Goal: Task Accomplishment & Management: Complete application form

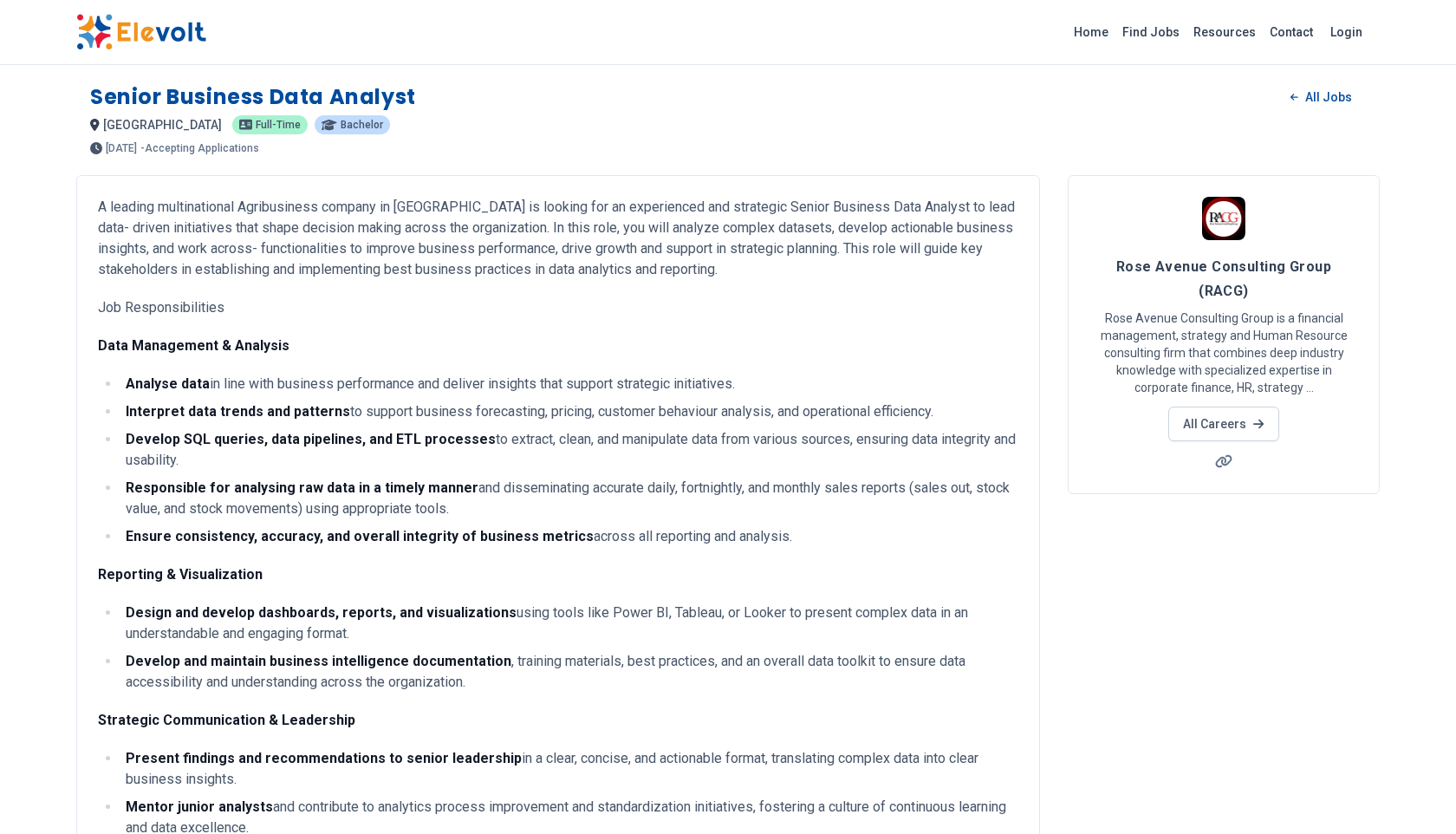
click at [148, 32] on img at bounding box center [141, 32] width 130 height 37
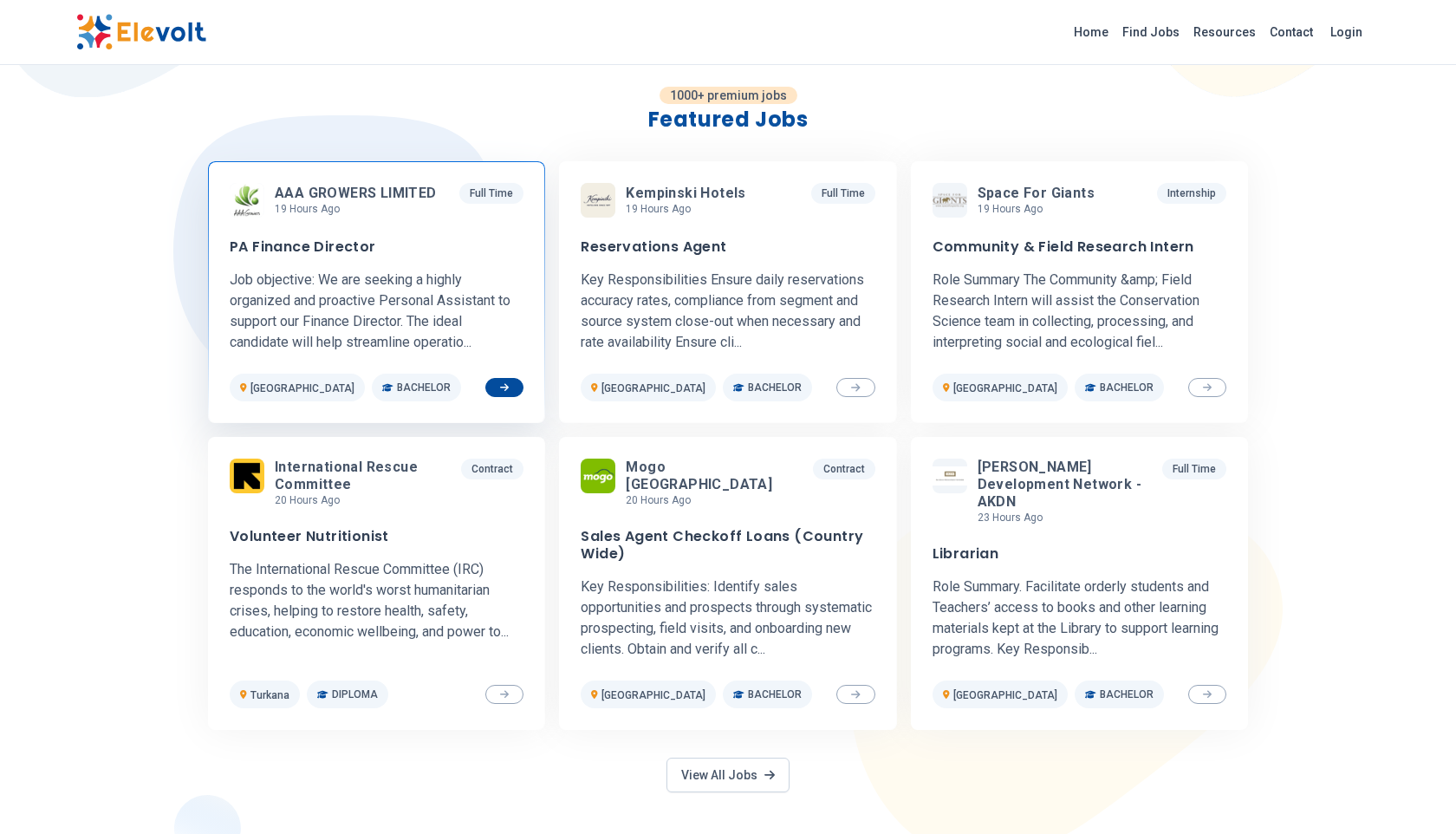
scroll to position [530, 0]
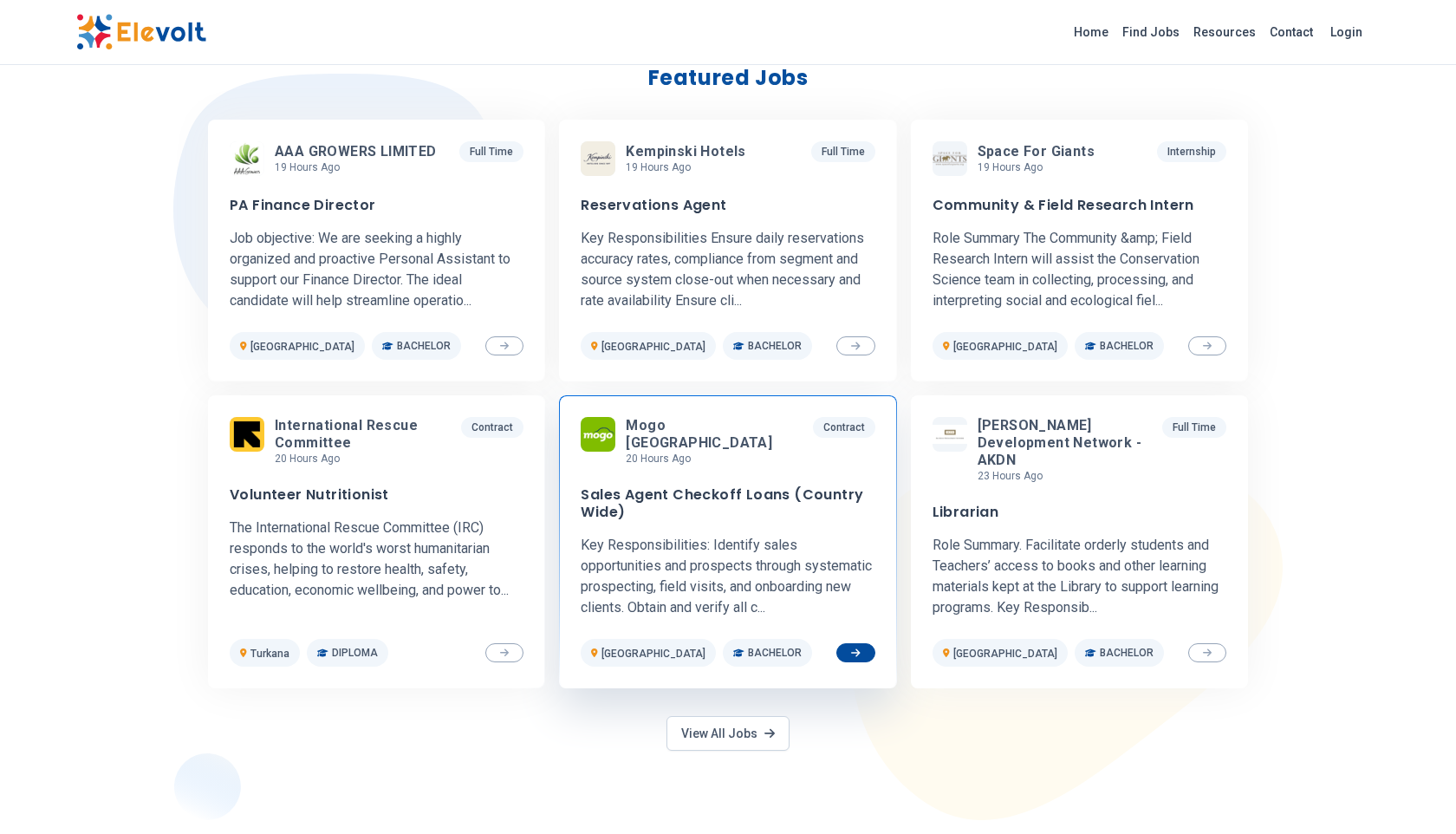
click at [755, 504] on h3 "Sales Agent Checkoff Loans (Country Wide)" at bounding box center [727, 504] width 294 height 35
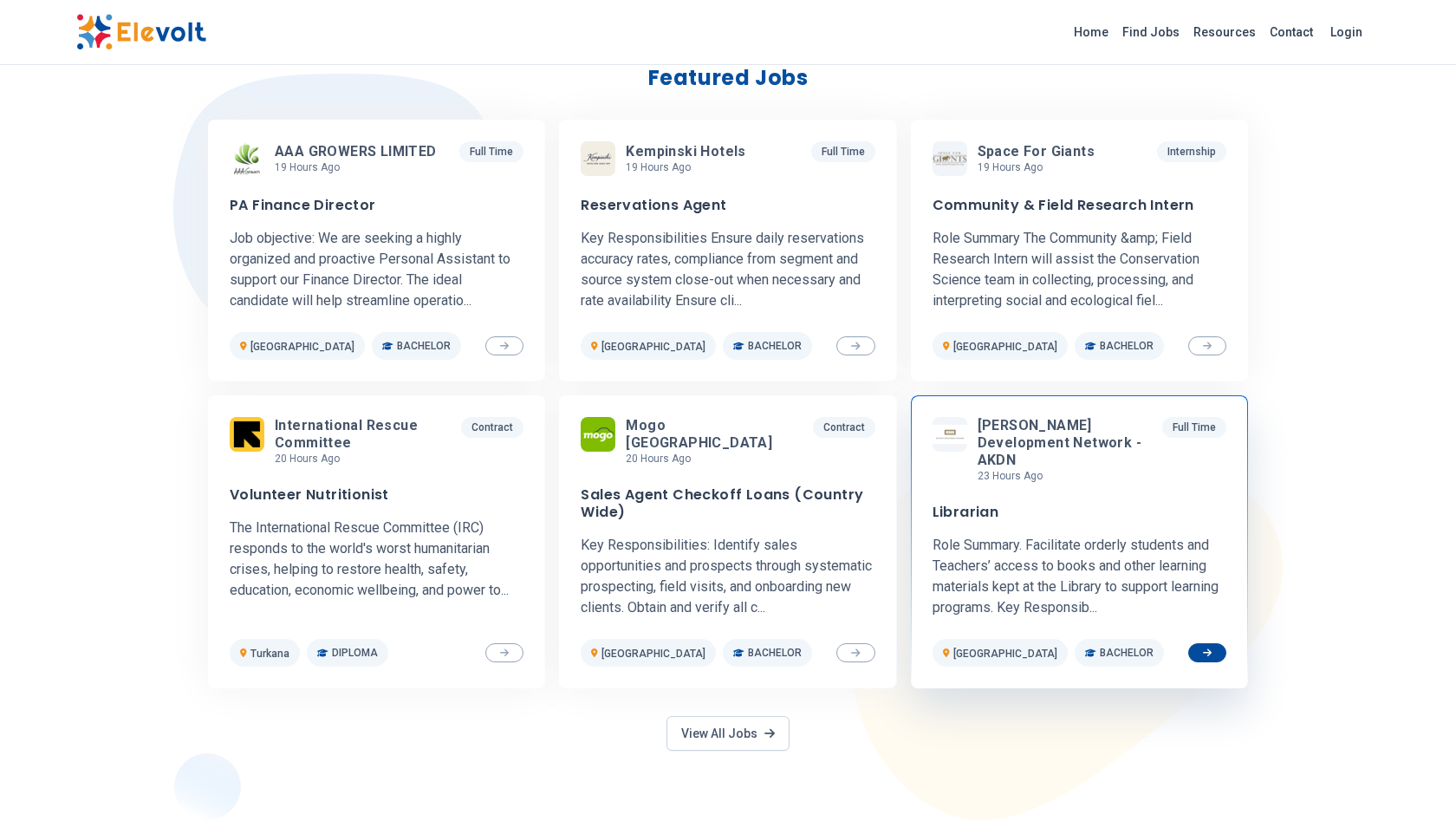
click at [1112, 477] on div "Aga Khan Development Network - AKDN 23 hours ago 08/13/2025 09/12/2025 Full Tim…" at bounding box center [1080, 541] width 294 height 250
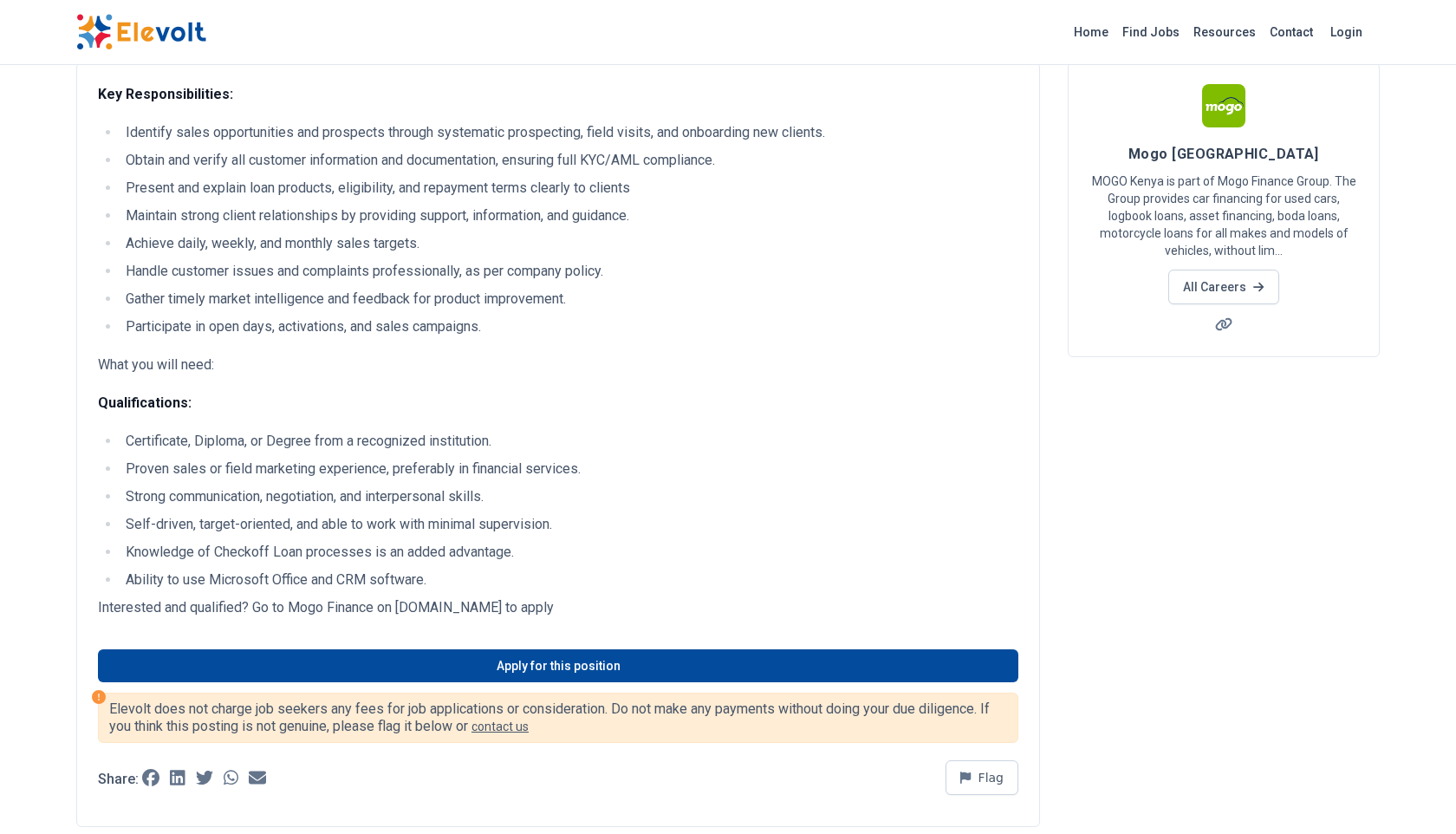
scroll to position [116, 0]
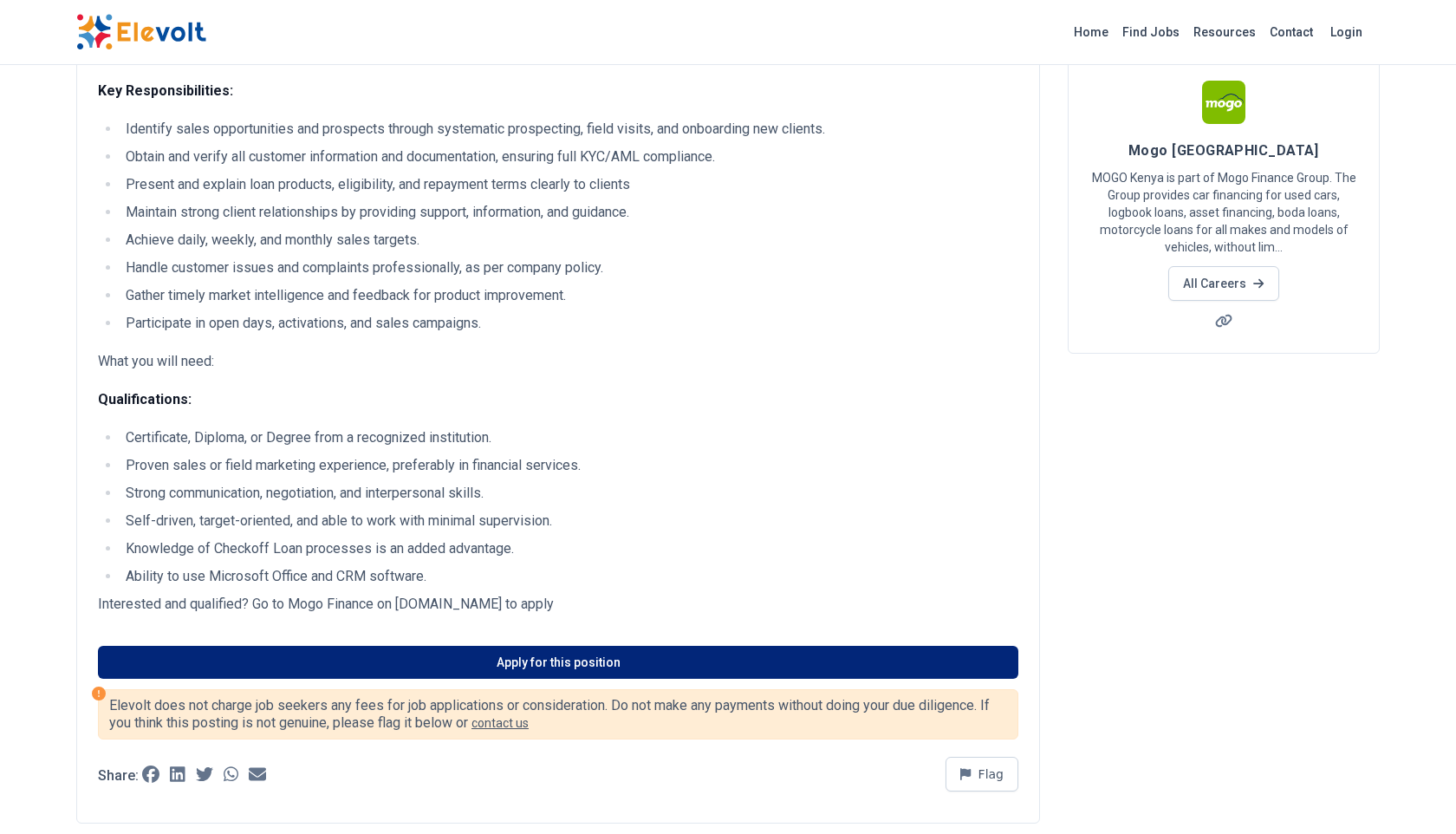
click at [620, 663] on link "Apply for this position" at bounding box center [558, 662] width 920 height 33
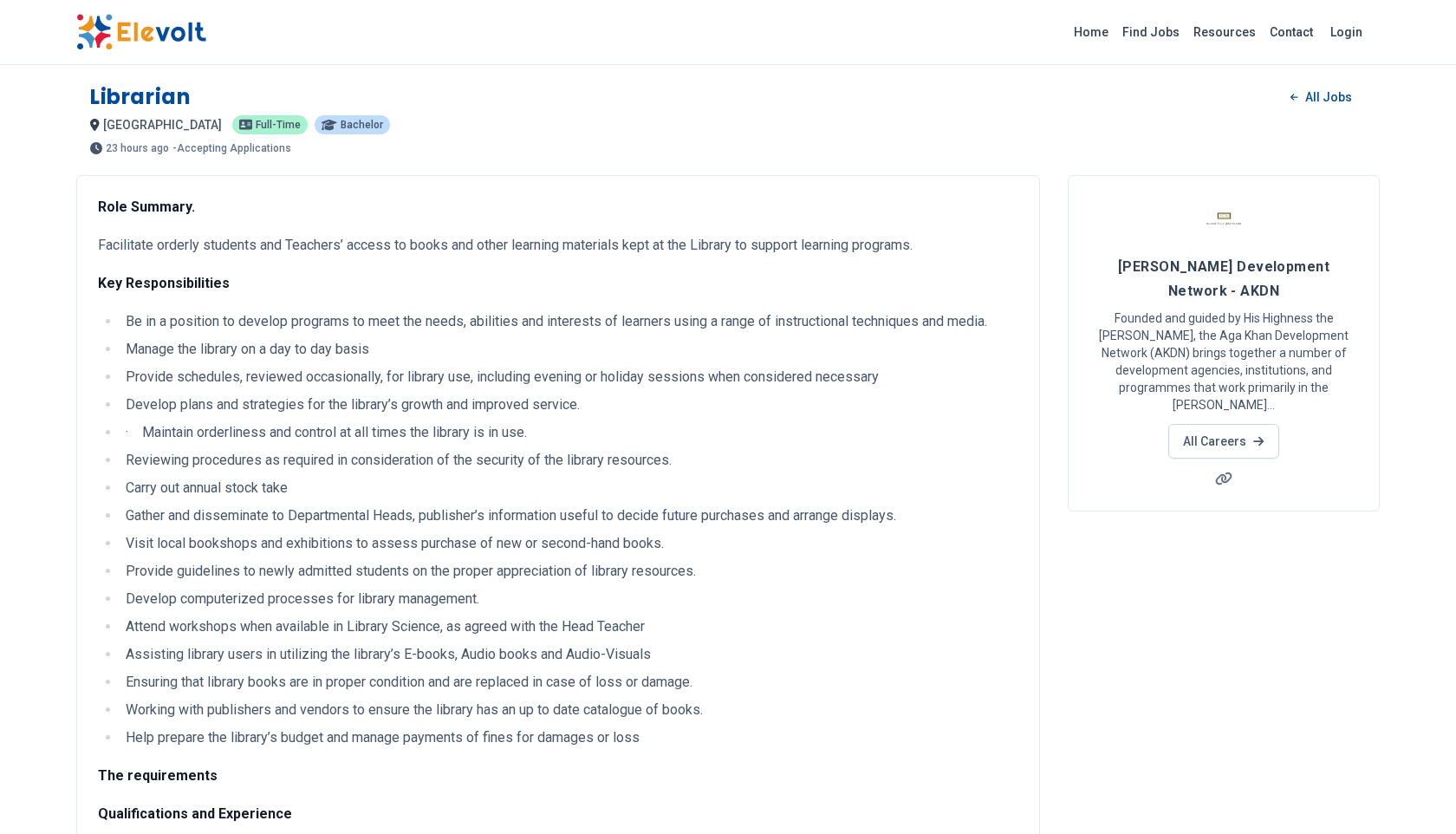
scroll to position [690, 0]
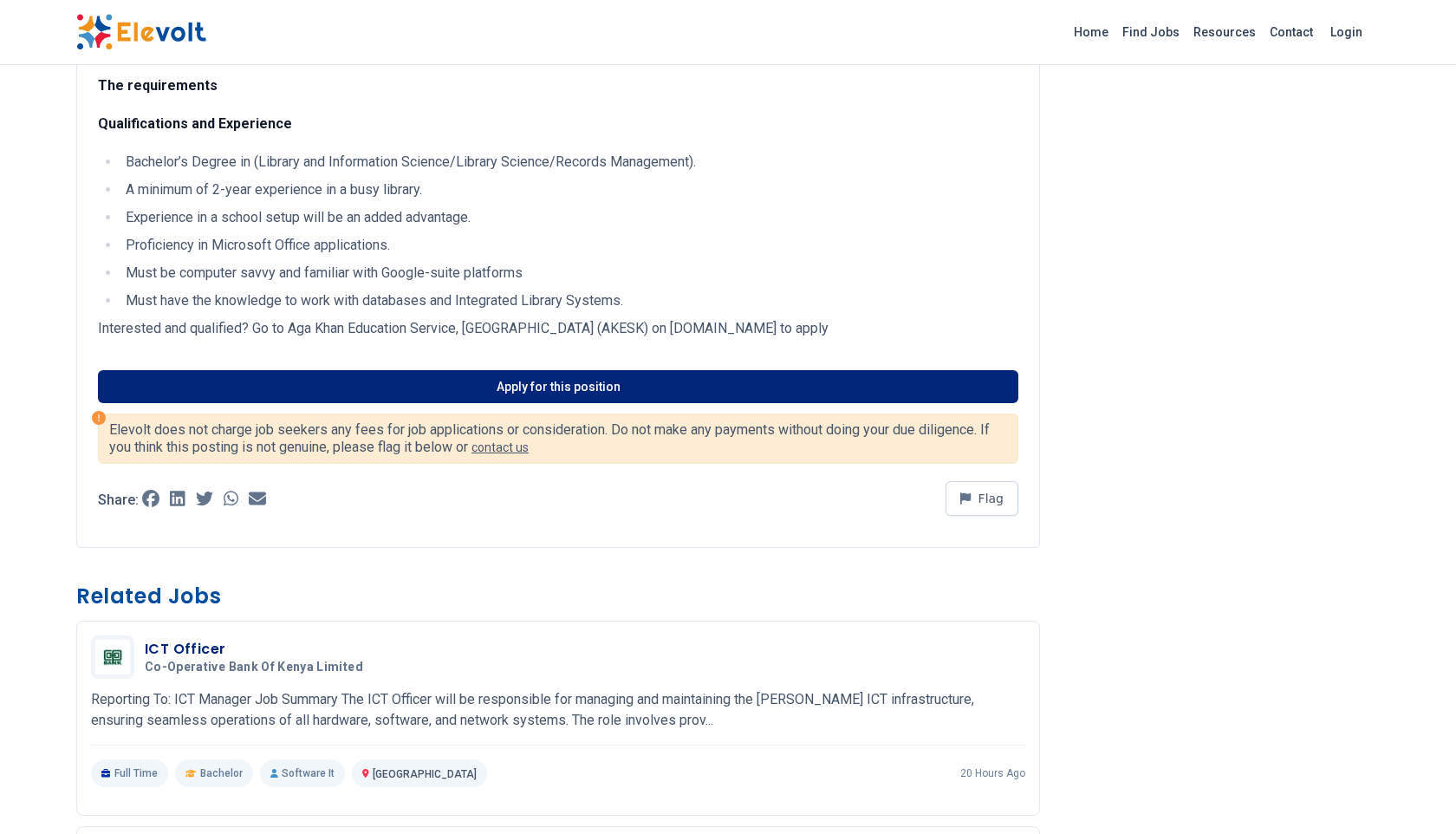
click at [428, 388] on link "Apply for this position" at bounding box center [558, 386] width 920 height 33
